Goal: Task Accomplishment & Management: Manage account settings

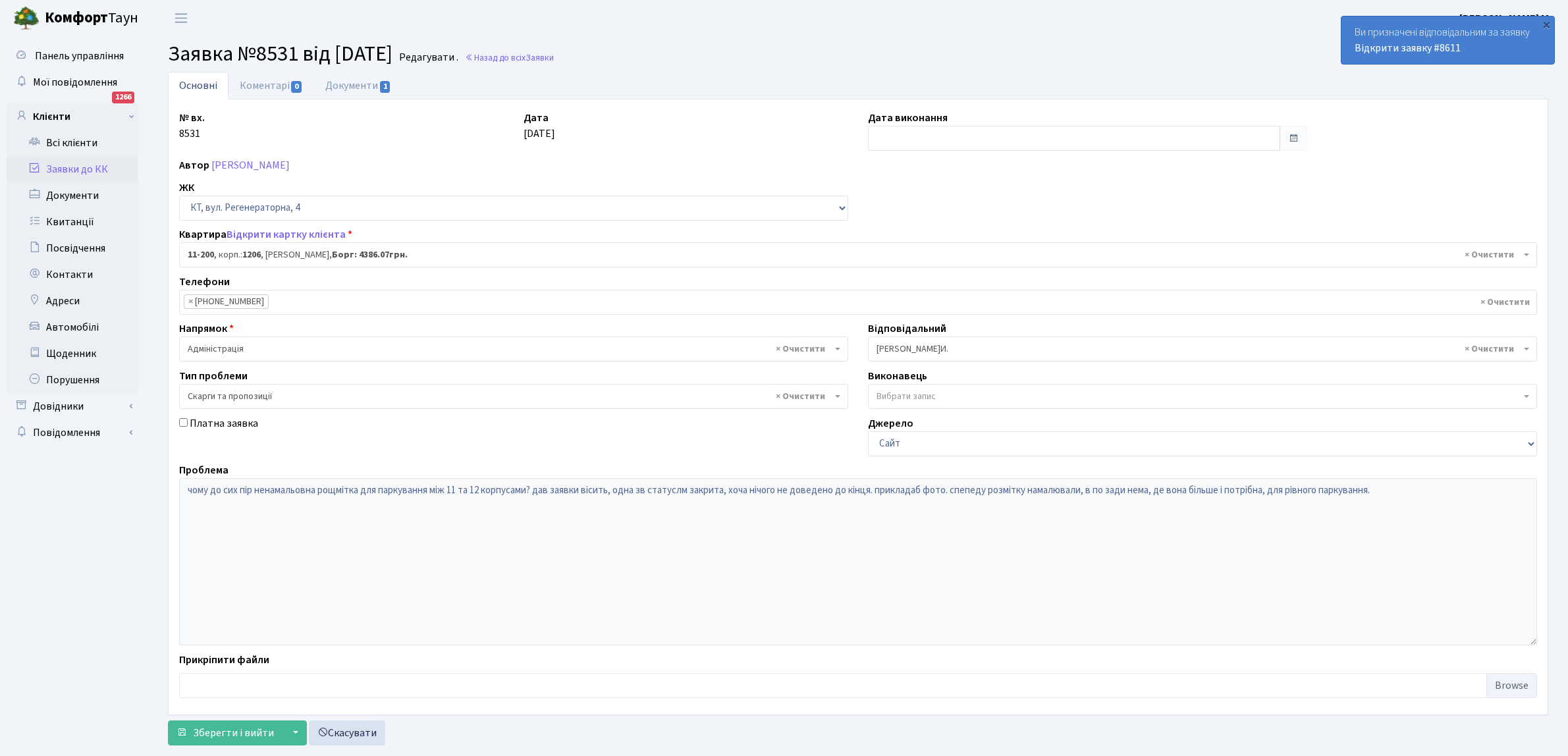
select select "7092"
select select "55"
click at [519, 56] on link "Назад до всіх Заявки" at bounding box center [510, 58] width 89 height 12
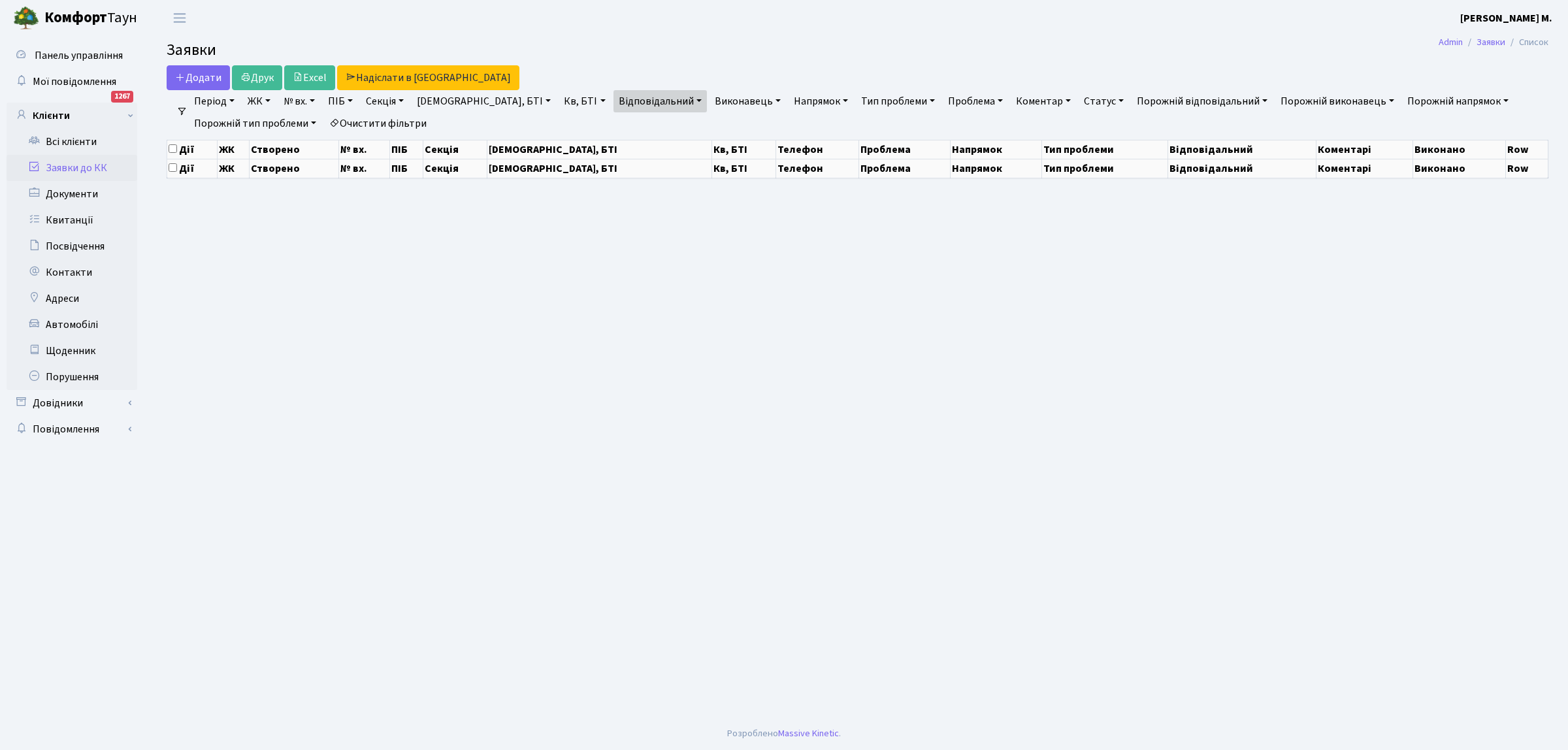
click at [317, 98] on link "№ вх." at bounding box center [299, 101] width 42 height 22
select select "25"
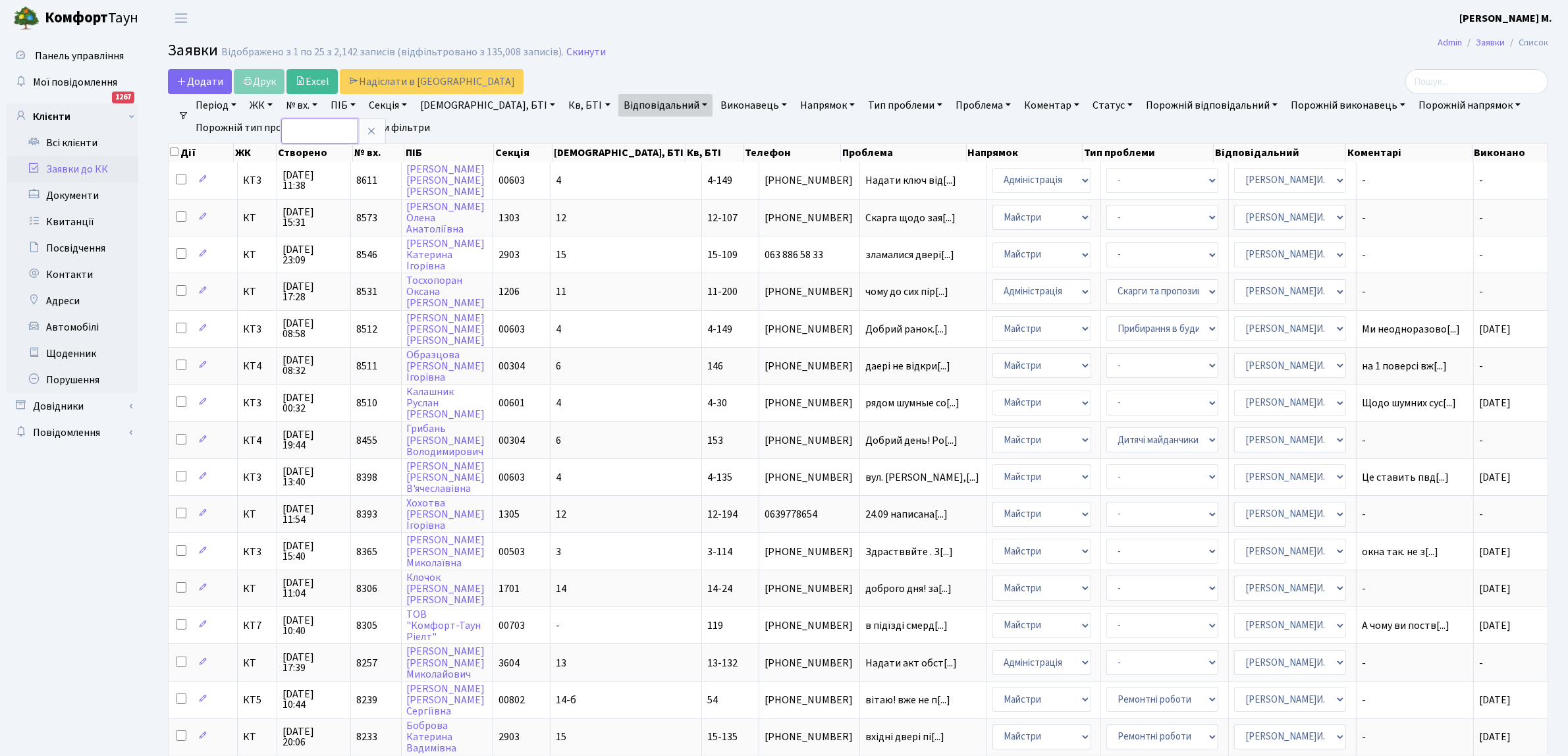
drag, startPoint x: 300, startPoint y: 129, endPoint x: 313, endPoint y: 136, distance: 14.8
click at [304, 131] on input "text" at bounding box center [320, 131] width 77 height 25
type input "8611"
click at [405, 127] on link "Очистити фільтри" at bounding box center [381, 128] width 109 height 22
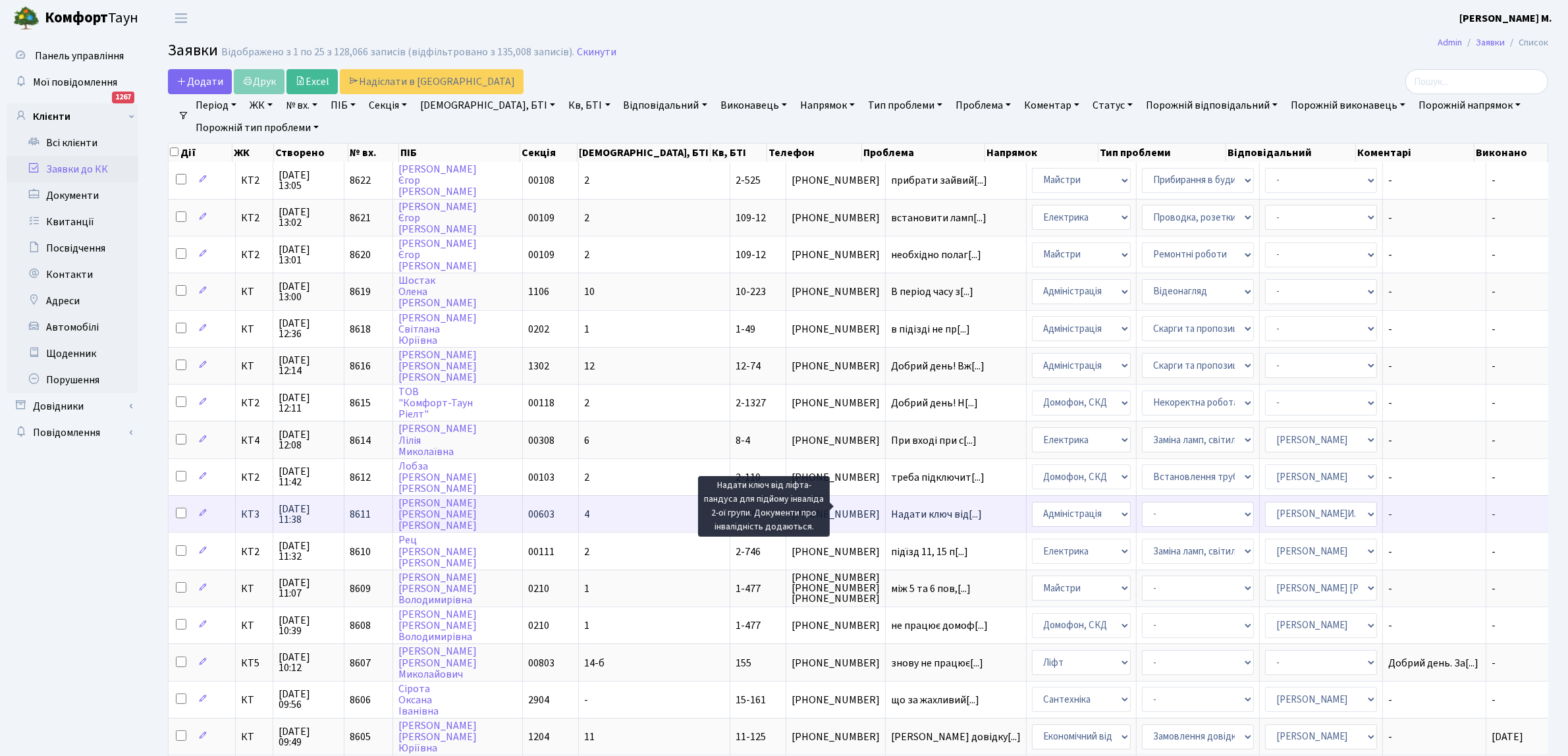
click at [911, 507] on span "Надати ключ від[...]" at bounding box center [937, 514] width 91 height 14
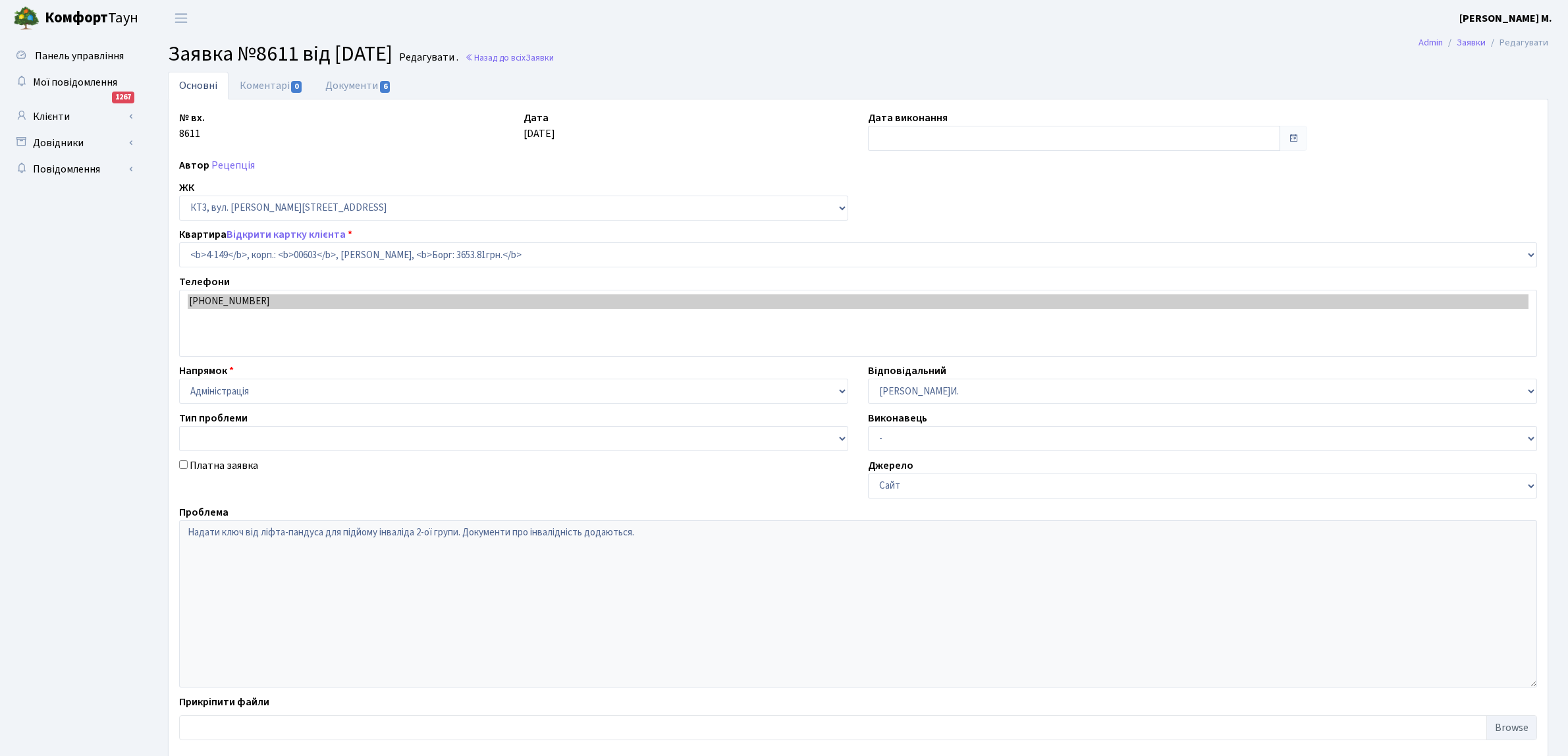
select select "16608"
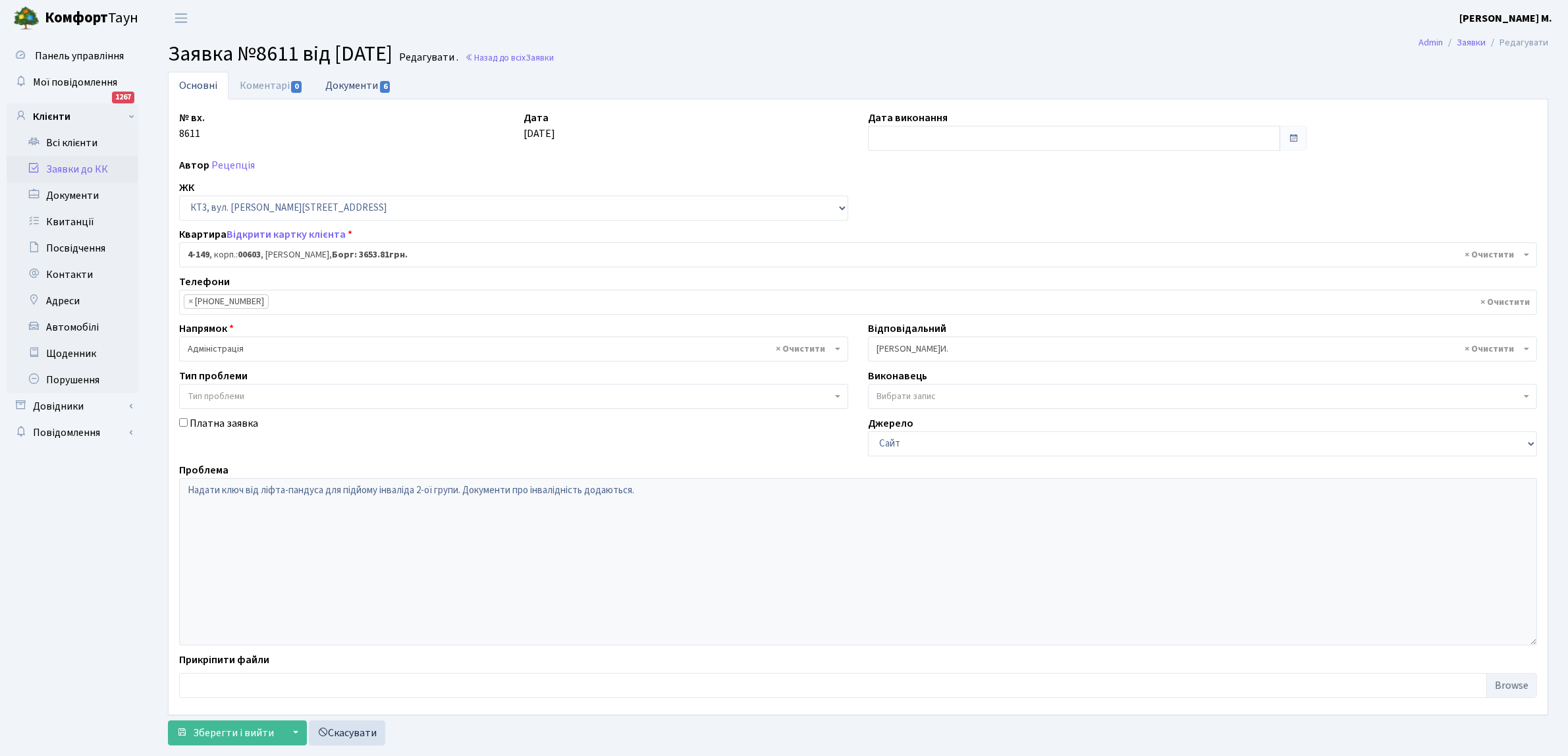
click at [388, 84] on span "6" at bounding box center [385, 87] width 11 height 12
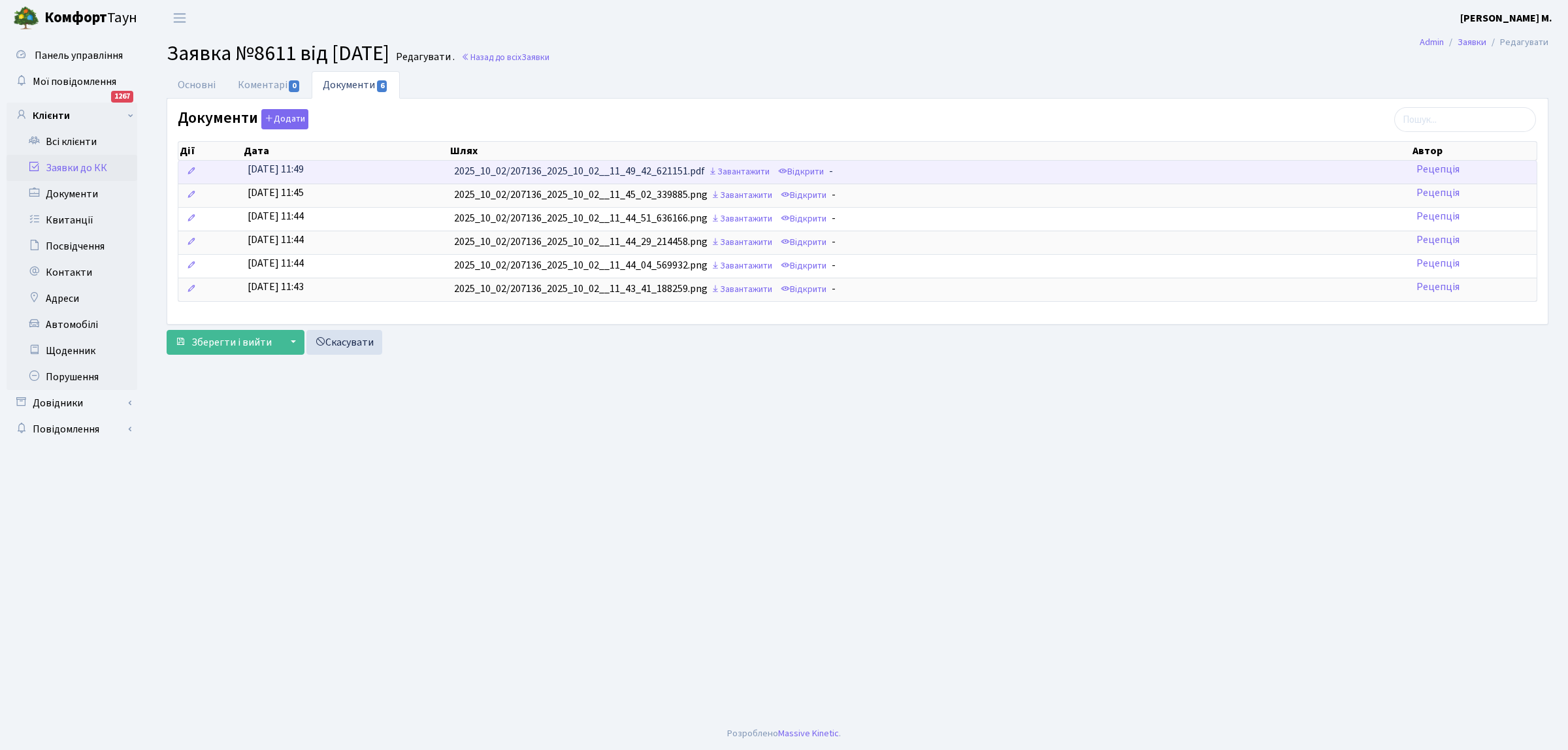
click at [534, 170] on td "2025_10_02/207136_2025_10_02__11_49_42_621151.pdf Завантажити Відкрити -" at bounding box center [930, 172] width 962 height 23
click at [536, 170] on td "2025_10_02/207136_2025_10_02__11_49_42_621151.pdf Завантажити Відкрити -" at bounding box center [930, 172] width 962 height 23
click at [807, 171] on link "Відкрити" at bounding box center [801, 172] width 52 height 20
